Goal: Task Accomplishment & Management: Complete application form

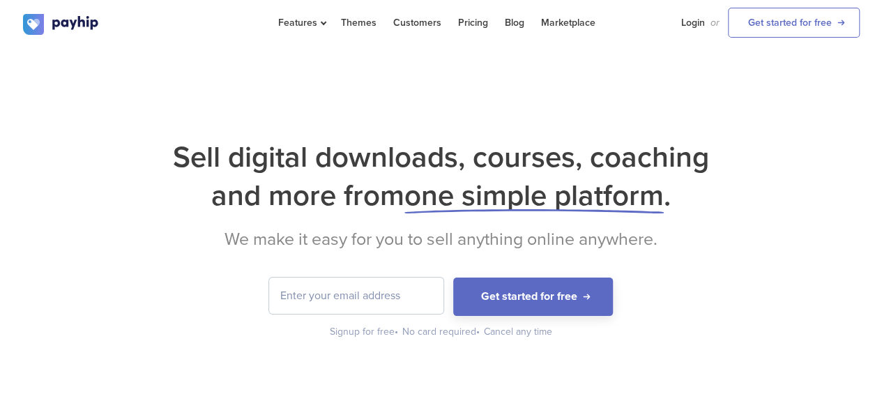
click at [299, 302] on input "email" at bounding box center [356, 295] width 174 height 36
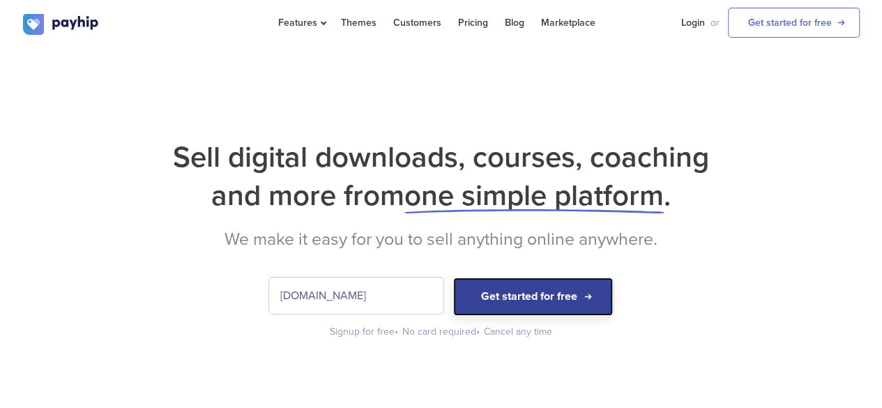
click at [492, 289] on button "Get started for free" at bounding box center [533, 296] width 160 height 38
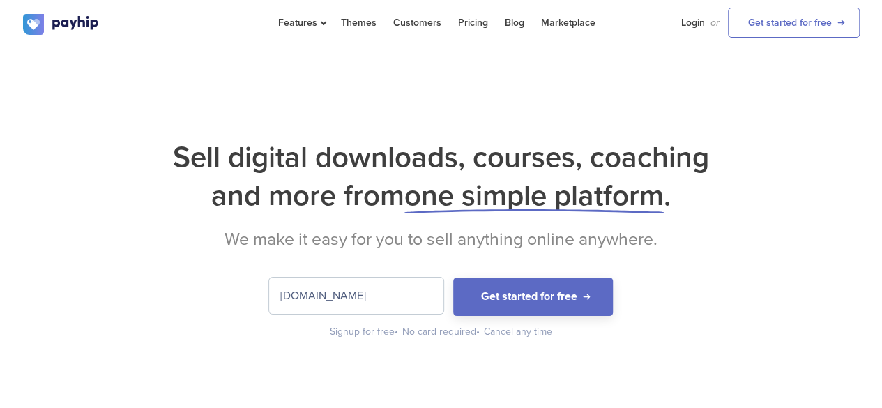
scroll to position [0, 8]
click at [382, 295] on input "[DOMAIN_NAME]" at bounding box center [356, 295] width 174 height 36
click at [404, 249] on div "Sell digital downloads, courses, coaching and more from one simple platform . W…" at bounding box center [441, 238] width 836 height 201
click at [390, 293] on input "[DOMAIN_NAME]" at bounding box center [356, 295] width 174 height 36
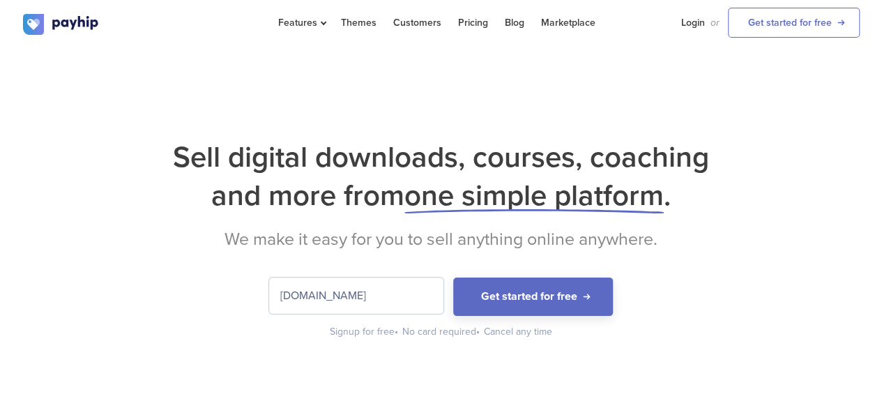
drag, startPoint x: 390, startPoint y: 293, endPoint x: 675, endPoint y: 288, distance: 284.4
click at [675, 288] on form "[DOMAIN_NAME] Get started for free" at bounding box center [441, 296] width 836 height 38
click at [389, 294] on input "[DOMAIN_NAME]" at bounding box center [356, 295] width 174 height 36
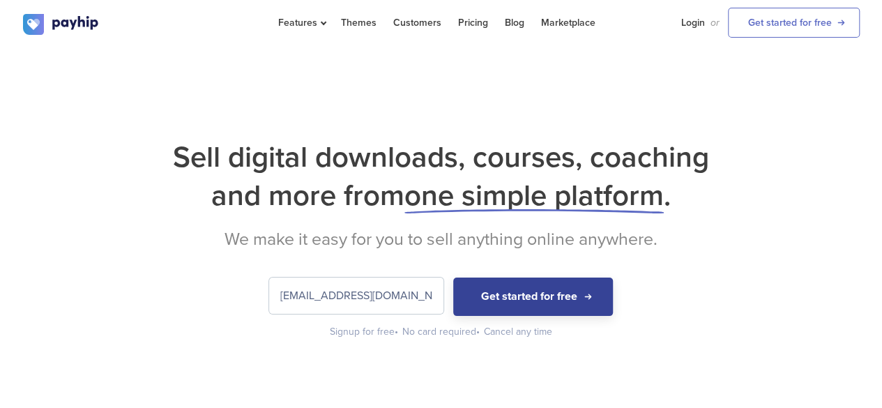
type input "[EMAIL_ADDRESS][DOMAIN_NAME]"
click at [535, 293] on button "Get started for free" at bounding box center [533, 296] width 160 height 38
